Goal: Use online tool/utility: Utilize a website feature to perform a specific function

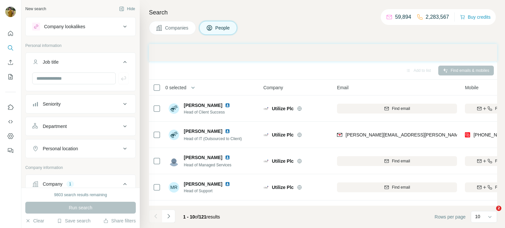
click at [55, 223] on div "Utilize Plc" at bounding box center [46, 227] width 28 height 8
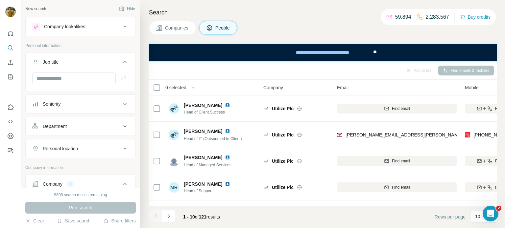
scroll to position [0, 47]
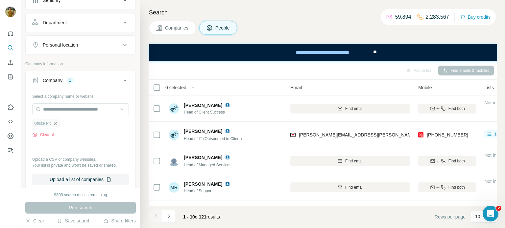
click at [57, 125] on icon "button" at bounding box center [55, 123] width 5 height 5
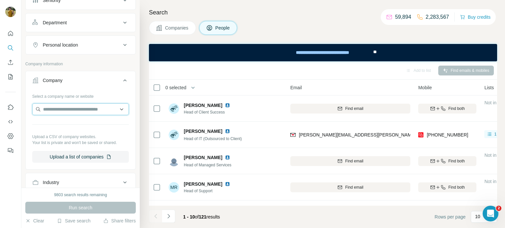
click at [54, 110] on input "text" at bounding box center [80, 109] width 97 height 12
type input "**********"
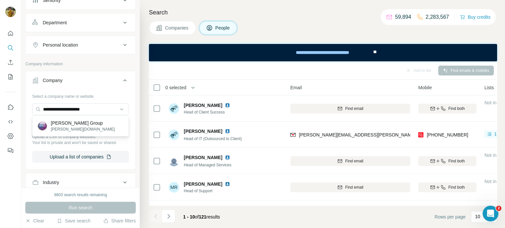
click at [72, 125] on p "[PERSON_NAME] Group" at bounding box center [83, 123] width 64 height 7
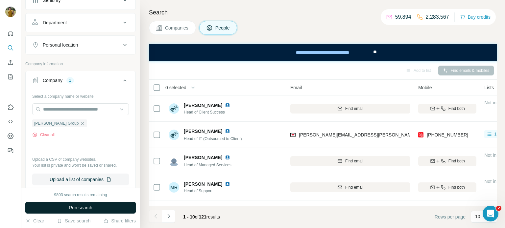
click at [76, 208] on span "Run search" at bounding box center [81, 208] width 24 height 7
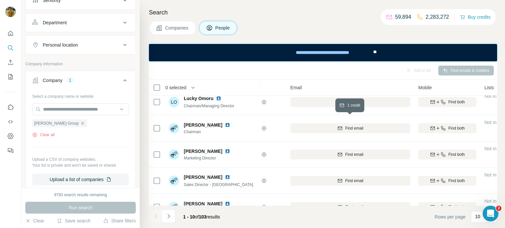
scroll to position [35, 47]
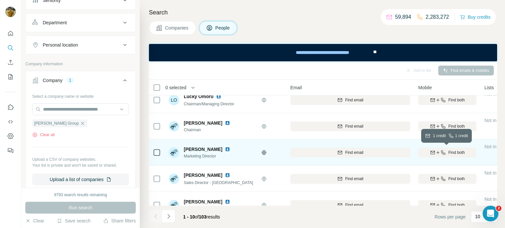
click at [442, 148] on button "Find both" at bounding box center [447, 153] width 58 height 10
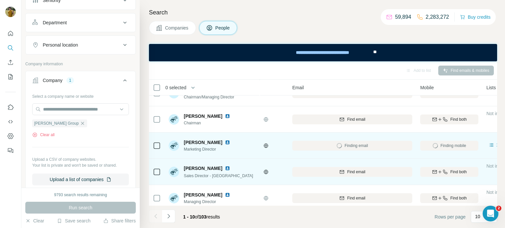
scroll to position [41, 44]
